Goal: Find specific page/section: Find specific page/section

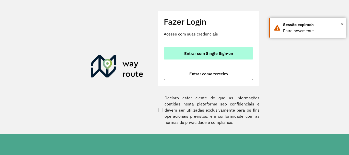
click at [213, 54] on span "Entrar com Single Sign-on" at bounding box center [208, 53] width 49 height 4
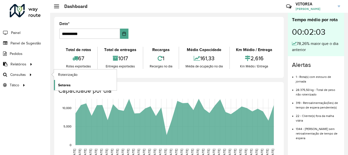
click at [71, 84] on link "Setores" at bounding box center [85, 85] width 63 height 10
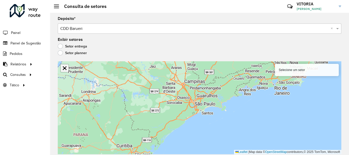
click at [63, 70] on hb-app "Aguarde... Pop-up bloqueado! Seu navegador bloqueou automáticamente a abertura …" at bounding box center [174, 77] width 349 height 155
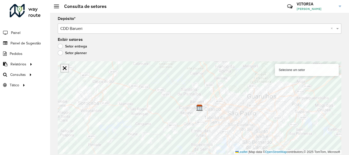
click at [63, 70] on link "Abrir mapa em tela cheia" at bounding box center [65, 68] width 8 height 8
